Goal: Information Seeking & Learning: Compare options

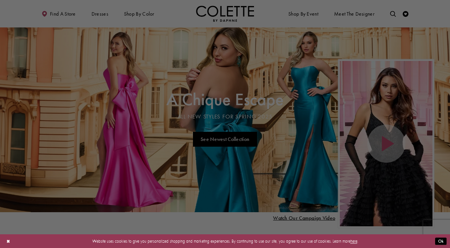
click at [242, 185] on div at bounding box center [227, 125] width 455 height 251
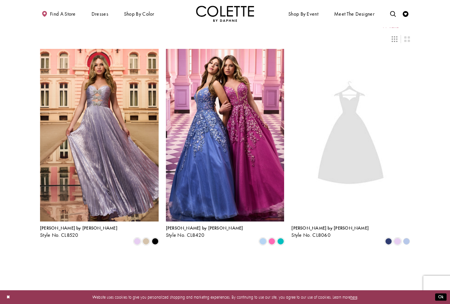
scroll to position [9, 0]
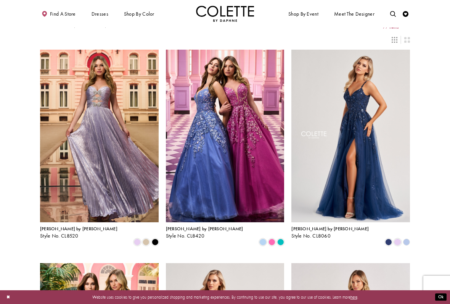
click at [282, 238] on span "Product List" at bounding box center [280, 241] width 7 height 7
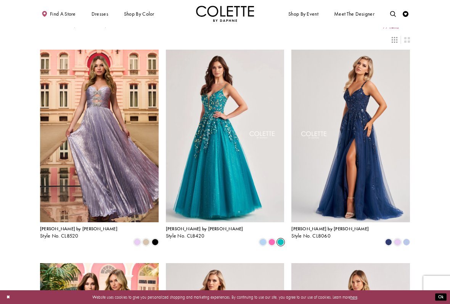
click at [259, 237] on div "Product List" at bounding box center [263, 241] width 9 height 9
click at [261, 238] on span "Product List" at bounding box center [262, 241] width 7 height 7
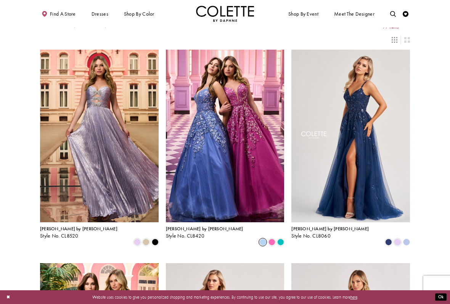
click at [193, 233] on span "Style No. CL8420" at bounding box center [185, 235] width 39 height 6
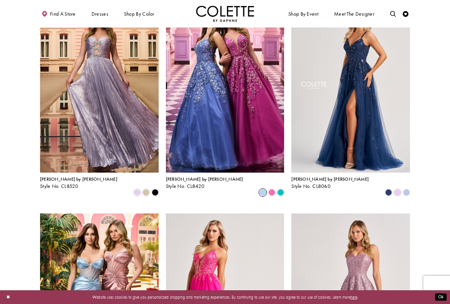
scroll to position [61, 0]
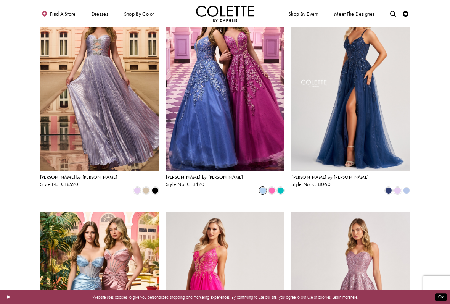
click at [401, 186] on div "Product List" at bounding box center [397, 190] width 9 height 9
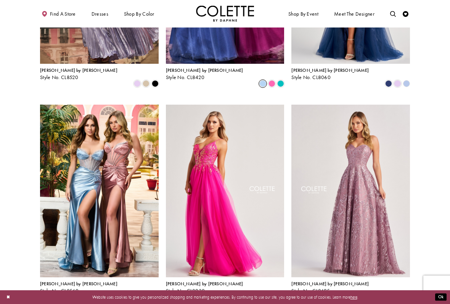
scroll to position [245, 0]
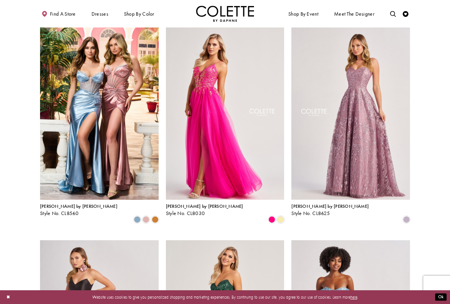
click at [198, 203] on span "[PERSON_NAME] by [PERSON_NAME]" at bounding box center [204, 206] width 77 height 6
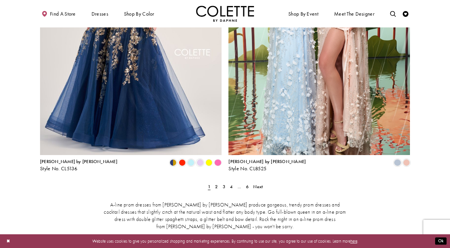
scroll to position [1004, 0]
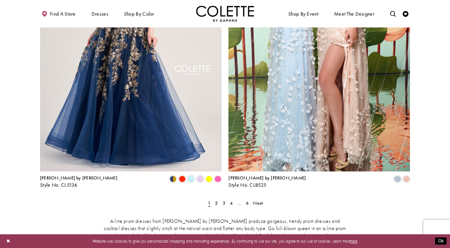
click at [212, 199] on ul "Previous 1 2 3 4 ... 6 Next" at bounding box center [225, 203] width 243 height 8
click at [215, 199] on link "2" at bounding box center [217, 203] width 6 height 8
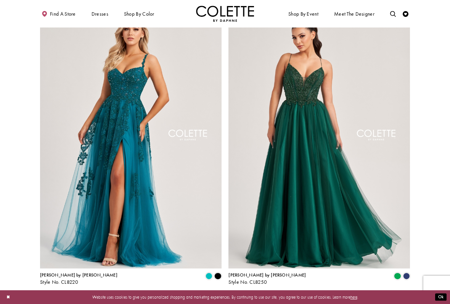
scroll to position [907, 0]
click at [60, 248] on span "Style No. CL8220" at bounding box center [59, 281] width 39 height 6
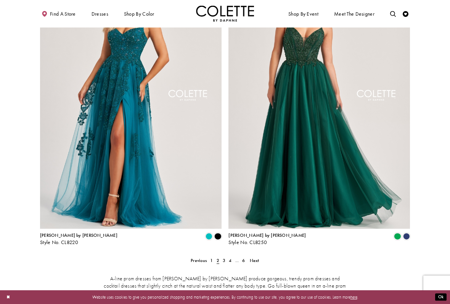
scroll to position [947, 0]
click at [254, 239] on span "Style No. CL8250" at bounding box center [247, 242] width 39 height 6
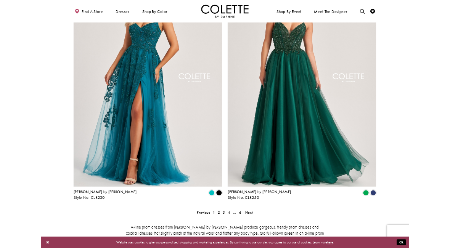
scroll to position [971, 0]
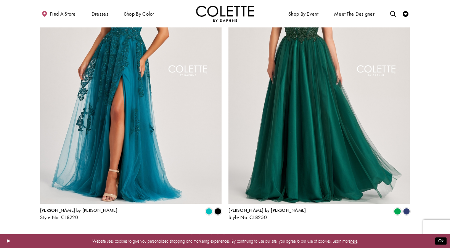
click at [227, 232] on link "4" at bounding box center [230, 236] width 6 height 8
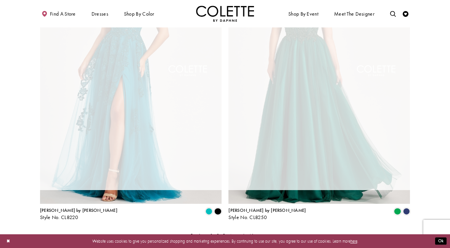
click at [223, 233] on span "3" at bounding box center [224, 236] width 3 height 6
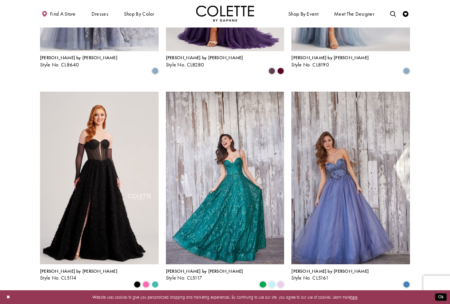
scroll to position [400, 0]
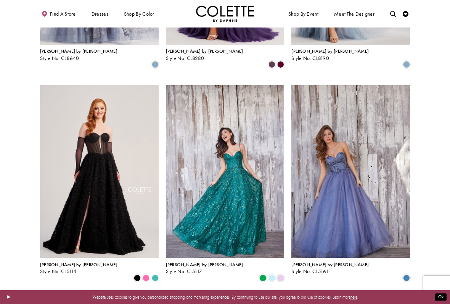
click at [182, 248] on span "Style No. CL5117" at bounding box center [184, 271] width 37 height 6
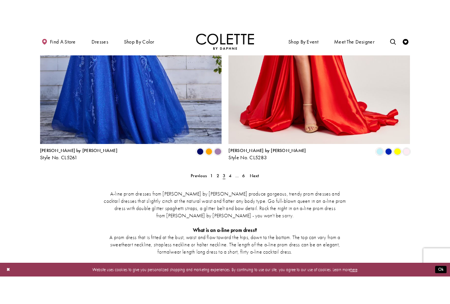
scroll to position [1059, 0]
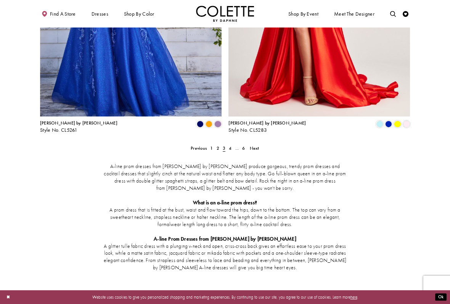
click at [233, 144] on link "4" at bounding box center [230, 148] width 6 height 8
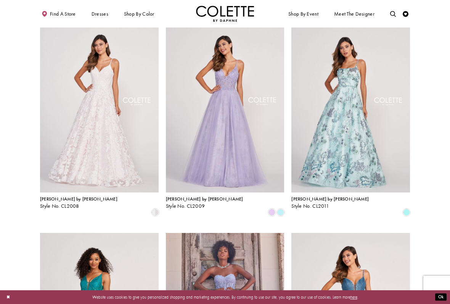
scroll to position [253, 0]
click at [191, 195] on span "[PERSON_NAME] by [PERSON_NAME]" at bounding box center [204, 198] width 77 height 6
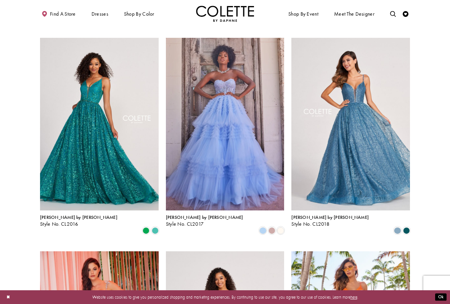
scroll to position [447, 0]
click at [62, 214] on span "[PERSON_NAME] by [PERSON_NAME]" at bounding box center [78, 217] width 77 height 6
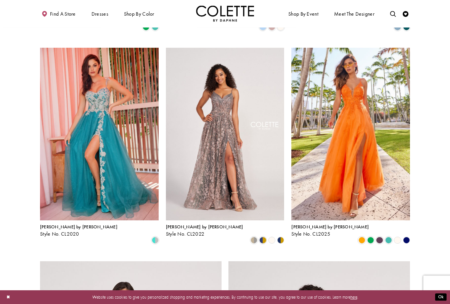
scroll to position [650, 0]
click at [313, 230] on span "Style No. CL2025" at bounding box center [310, 233] width 39 height 6
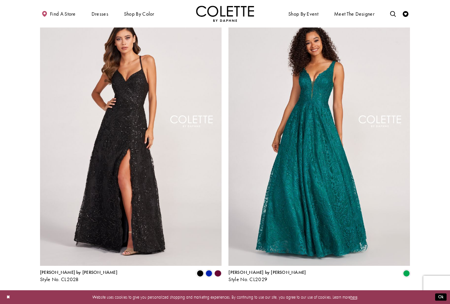
scroll to position [909, 0]
click at [234, 248] on link "5" at bounding box center [237, 297] width 6 height 8
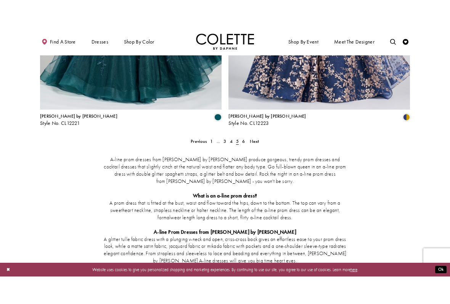
scroll to position [1094, 0]
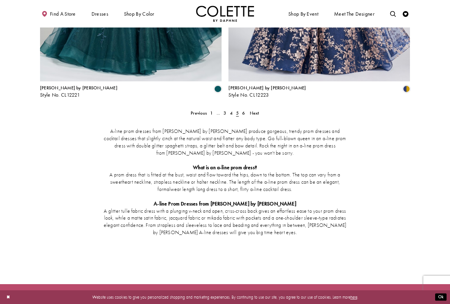
click at [241, 109] on link "6" at bounding box center [244, 113] width 6 height 8
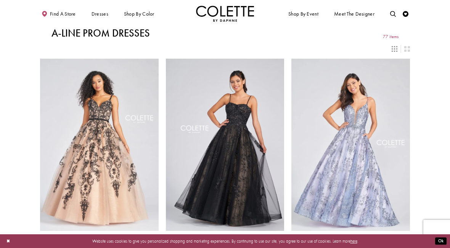
click at [0, 0] on span "MERMAID DRESSES" at bounding box center [0, 0] width 0 height 0
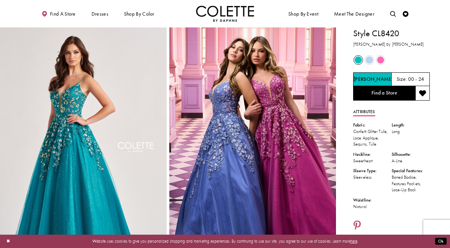
click at [371, 61] on span "Product color controls state depends on size chosen" at bounding box center [369, 59] width 7 height 7
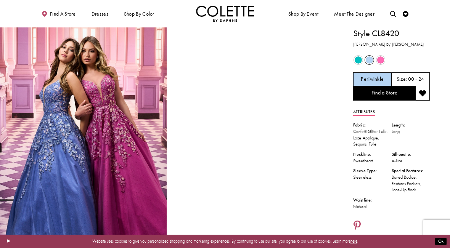
click at [385, 56] on div "Out of Stock" at bounding box center [381, 60] width 10 height 10
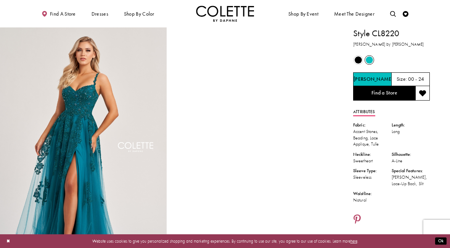
click at [417, 80] on h5 "00 - 24" at bounding box center [416, 80] width 16 height 6
click at [410, 78] on h5 "00 - 24" at bounding box center [416, 80] width 16 height 6
click at [418, 77] on h5 "00 - 24" at bounding box center [416, 80] width 16 height 6
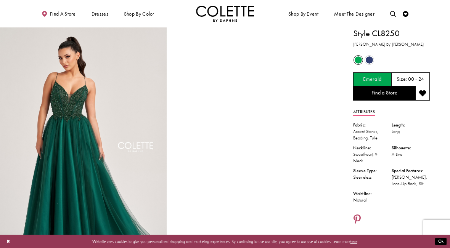
click at [365, 61] on div "Out of Stock" at bounding box center [369, 60] width 10 height 10
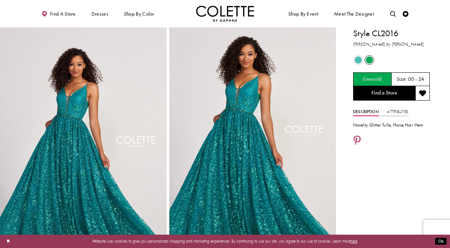
click at [357, 57] on span "Product color controls state depends on size chosen" at bounding box center [358, 59] width 7 height 7
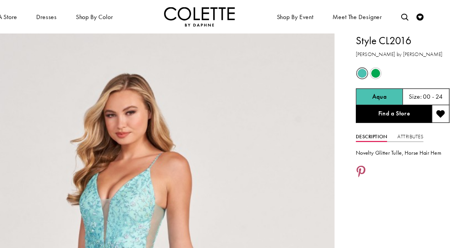
click at [366, 57] on span "Product color controls state depends on size chosen" at bounding box center [369, 59] width 7 height 7
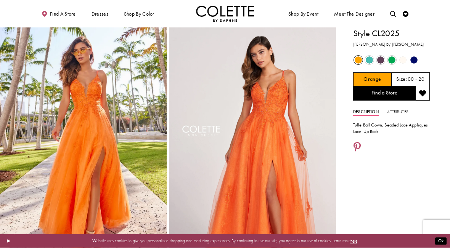
click at [374, 60] on div "Out of Stock" at bounding box center [369, 60] width 10 height 10
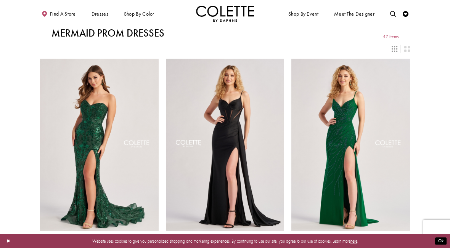
click at [0, 0] on span "BALL GOWNS" at bounding box center [0, 0] width 0 height 0
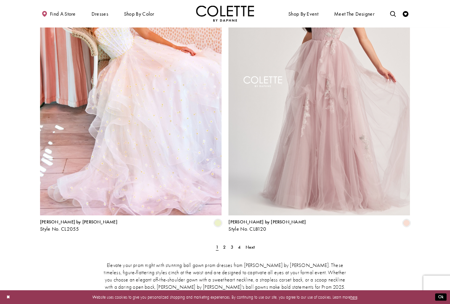
scroll to position [962, 0]
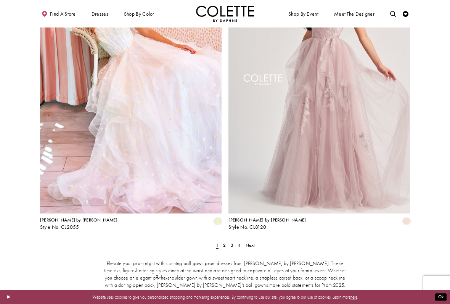
click at [224, 242] on span "2" at bounding box center [224, 245] width 3 height 6
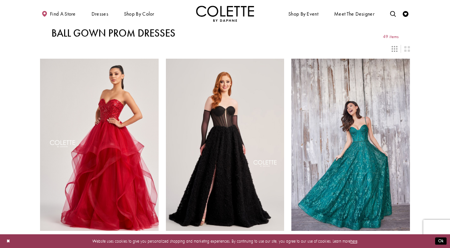
click at [0, 0] on span "SHEATH DRESSES" at bounding box center [0, 0] width 0 height 0
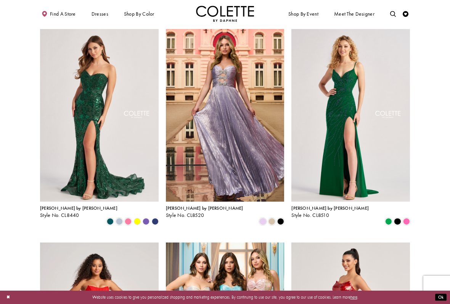
scroll to position [31, 0]
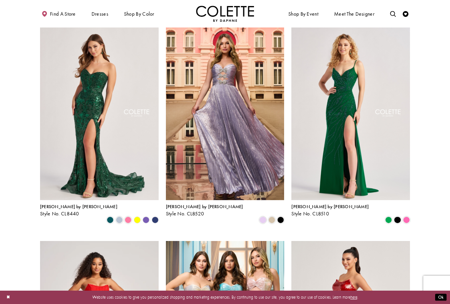
click at [46, 207] on span "[PERSON_NAME] by [PERSON_NAME]" at bounding box center [78, 206] width 77 height 6
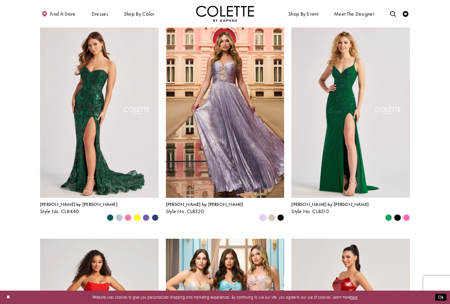
scroll to position [32, 0]
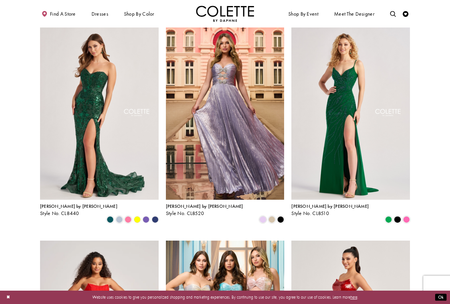
click at [388, 135] on img "Visit Colette by Daphne Style No. CL8510 Page" at bounding box center [350, 113] width 119 height 172
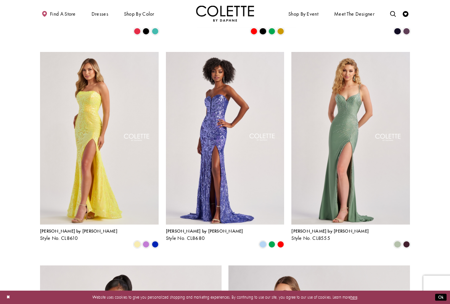
scroll to position [646, 0]
click at [63, 201] on img "Visit Colette by Daphne Style No. CL8610 Page" at bounding box center [99, 138] width 119 height 172
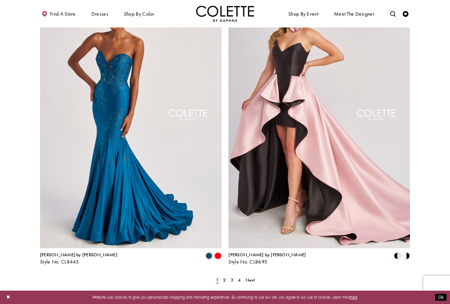
scroll to position [928, 0]
click at [223, 248] on link "2" at bounding box center [225, 279] width 6 height 8
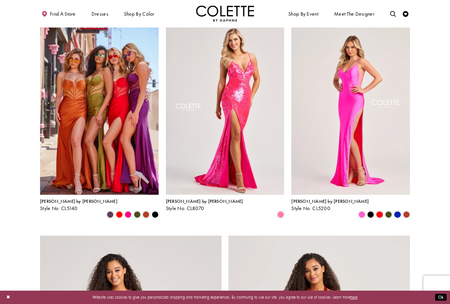
scroll to position [680, 0]
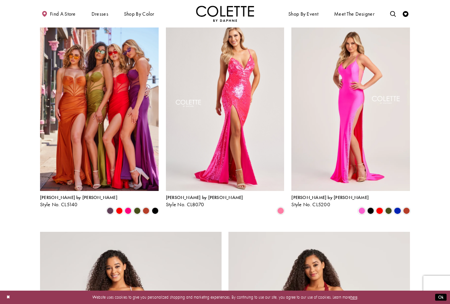
click at [203, 108] on img "Visit Colette by Daphne Style No. CL8070 Page" at bounding box center [225, 104] width 119 height 172
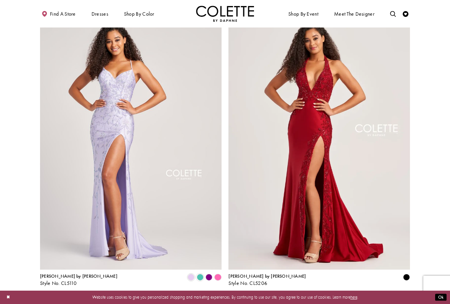
scroll to position [906, 0]
click at [232, 248] on link "3" at bounding box center [231, 301] width 6 height 8
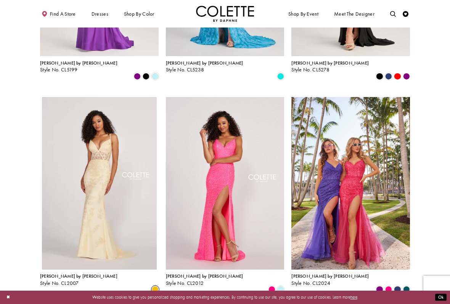
scroll to position [602, 0]
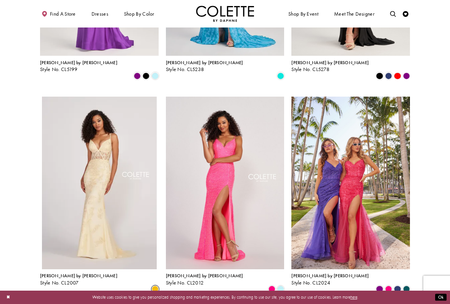
click at [179, 248] on span "Style No. CL2012" at bounding box center [185, 282] width 38 height 6
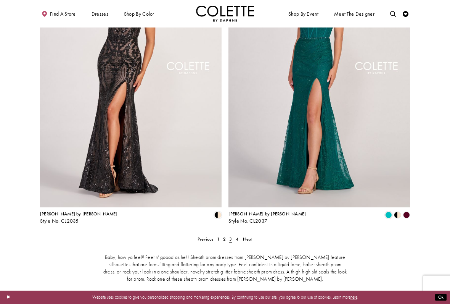
scroll to position [1008, 0]
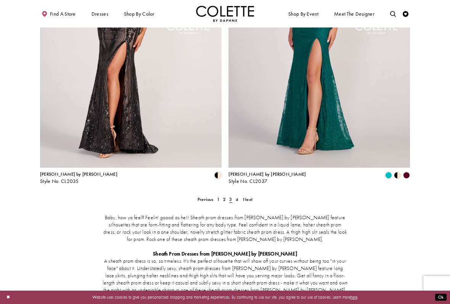
click at [236, 162] on div "Colette by Daphne Style No. CL2037 Skip Color List #9d679082ab to end Color Lis…" at bounding box center [319, 44] width 188 height 298
click at [238, 195] on link "4" at bounding box center [237, 199] width 6 height 8
